Goal: Task Accomplishment & Management: Manage account settings

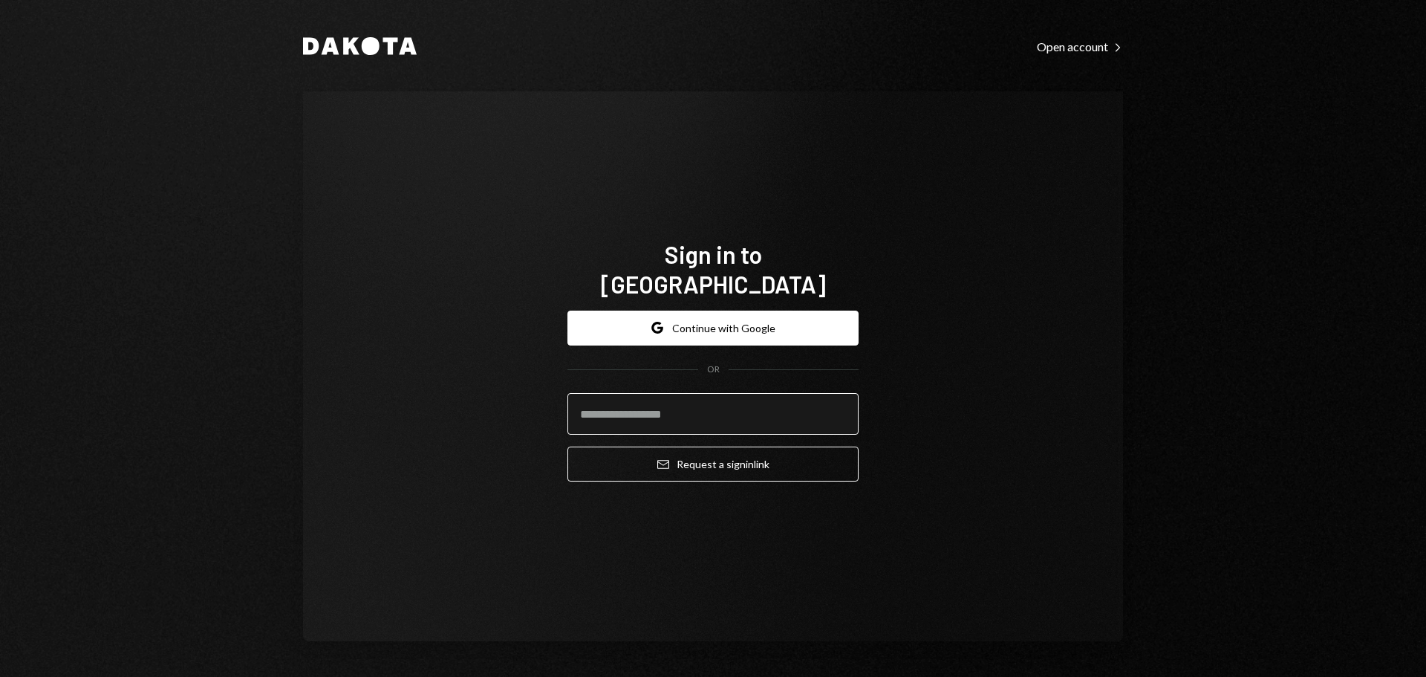
click at [688, 406] on input "email" at bounding box center [712, 414] width 291 height 42
type input "**********"
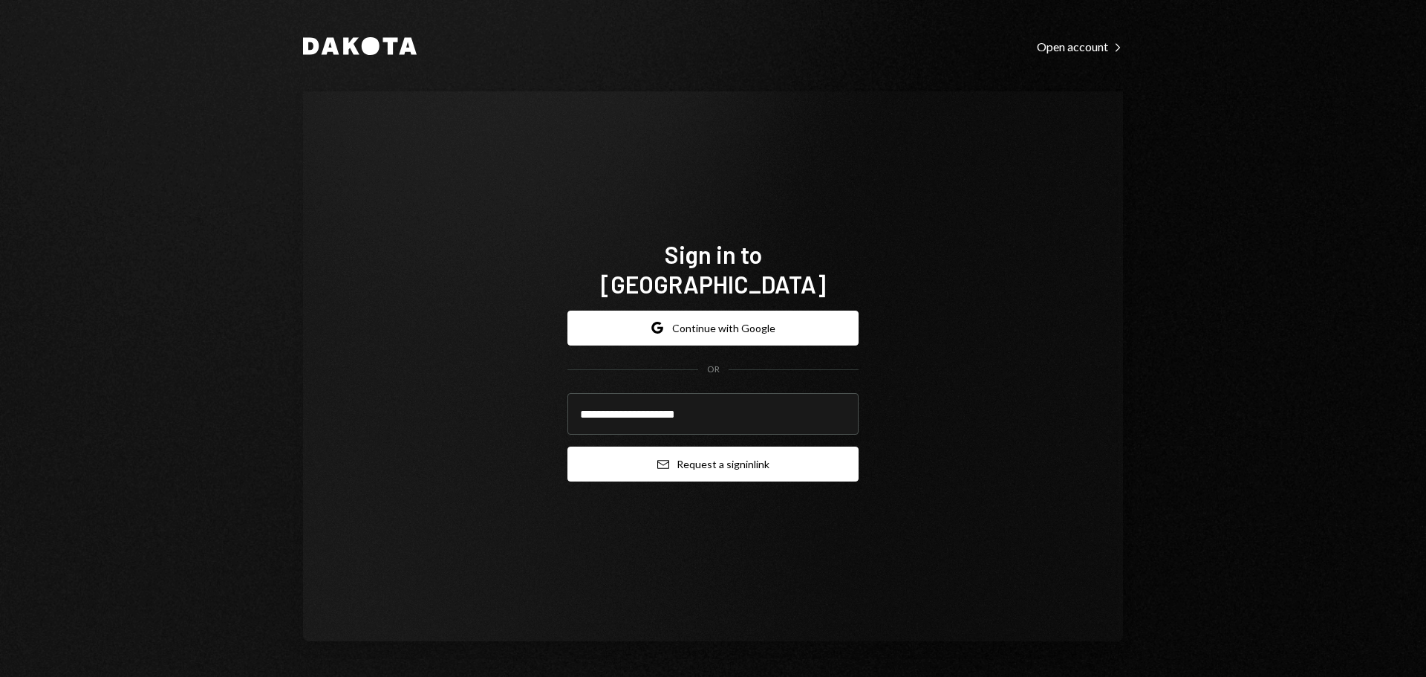
click at [727, 448] on button "Email Request a sign in link" at bounding box center [712, 463] width 291 height 35
